Goal: Task Accomplishment & Management: Manage account settings

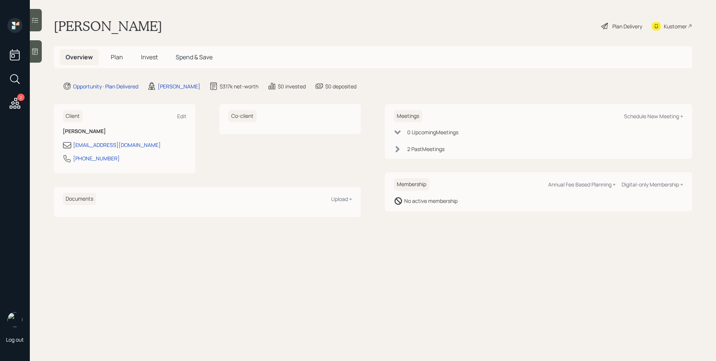
click at [122, 56] on h5 "Plan" at bounding box center [117, 57] width 24 height 16
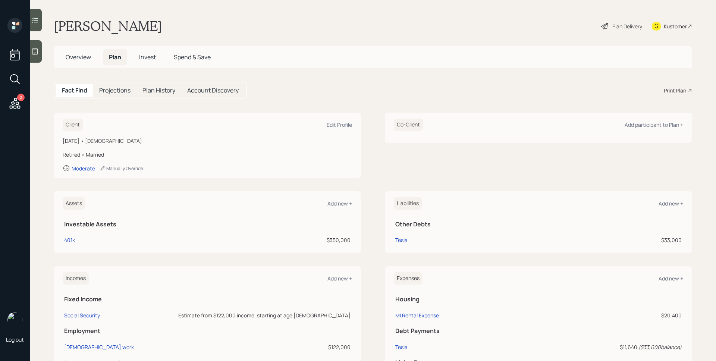
click at [148, 56] on span "Invest" at bounding box center [147, 57] width 17 height 8
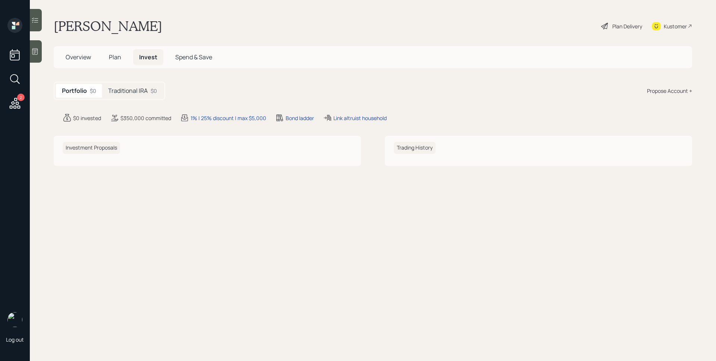
click at [138, 87] on h5 "Traditional IRA" at bounding box center [128, 90] width 40 height 7
